Goal: Information Seeking & Learning: Compare options

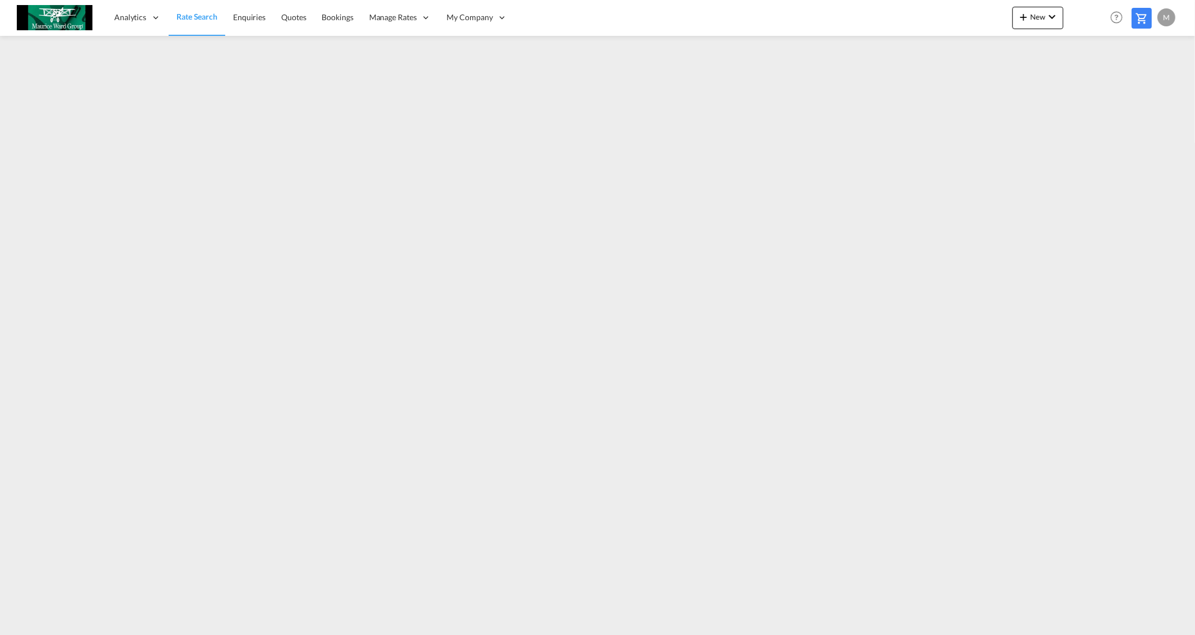
click at [187, 15] on span "Rate Search" at bounding box center [196, 17] width 41 height 10
